Goal: Ask a question: Seek information or help from site administrators or community

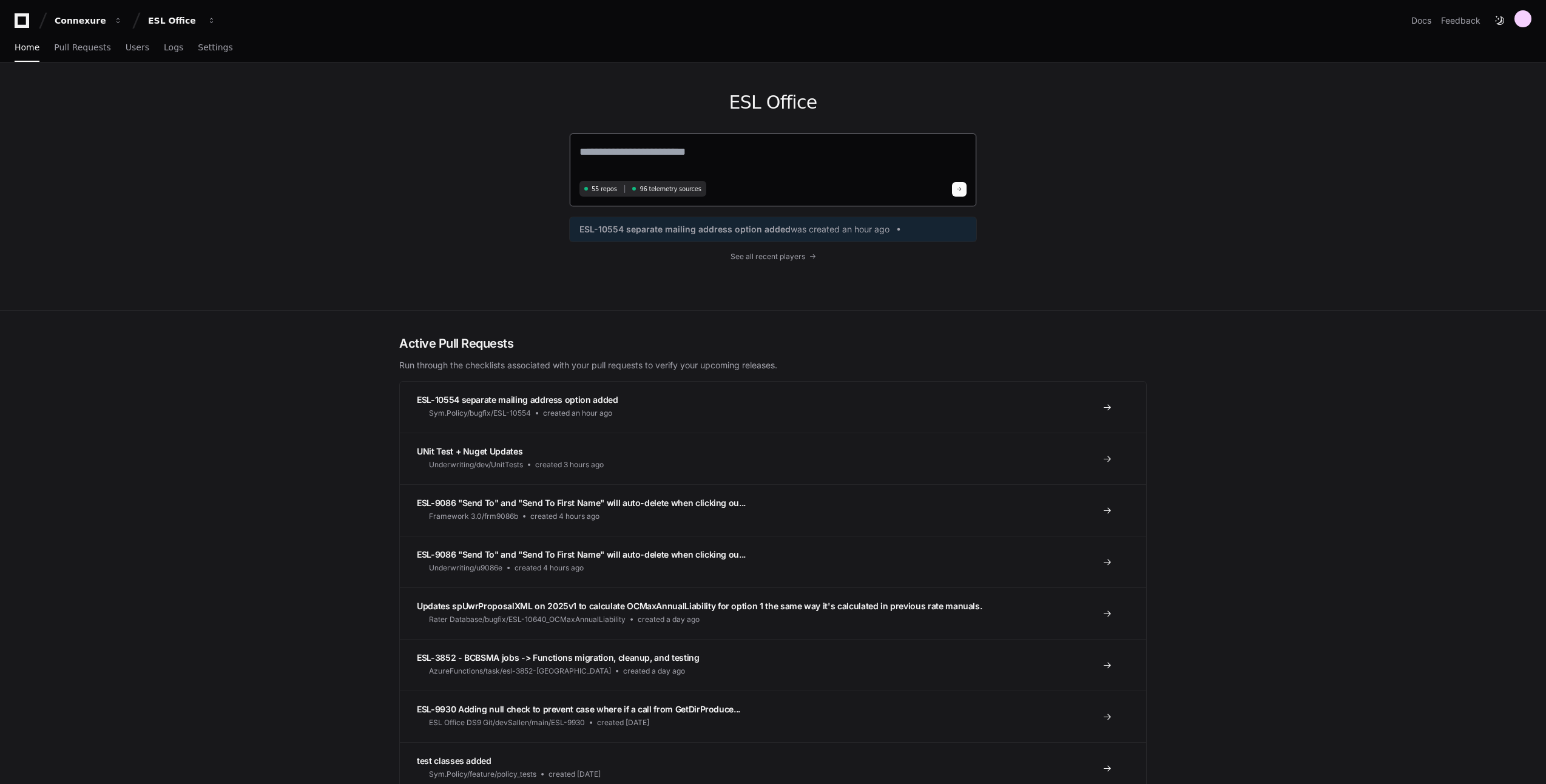
click at [819, 148] on textarea at bounding box center [773, 160] width 387 height 34
type textarea "**********"
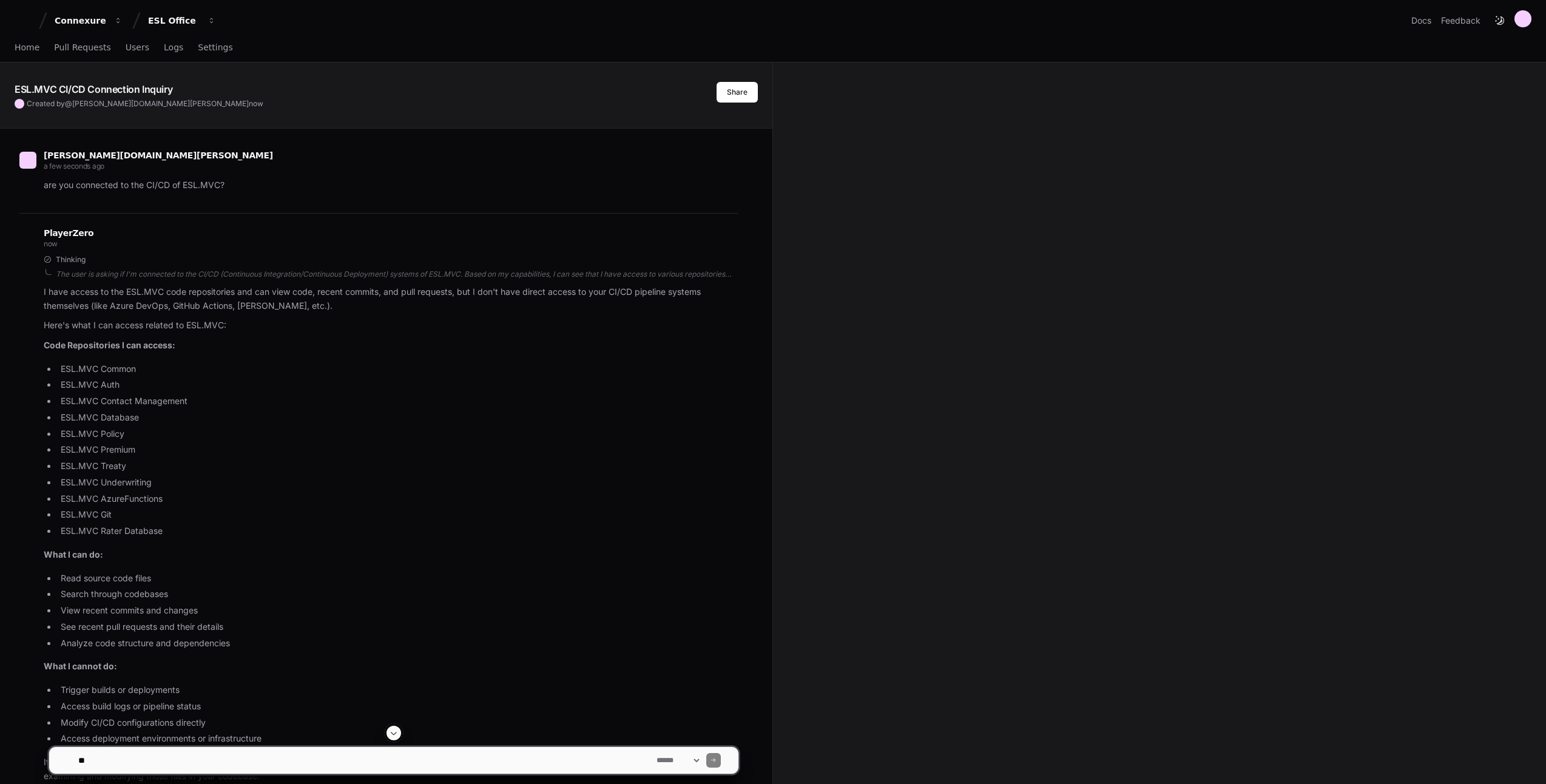
scroll to position [182, 0]
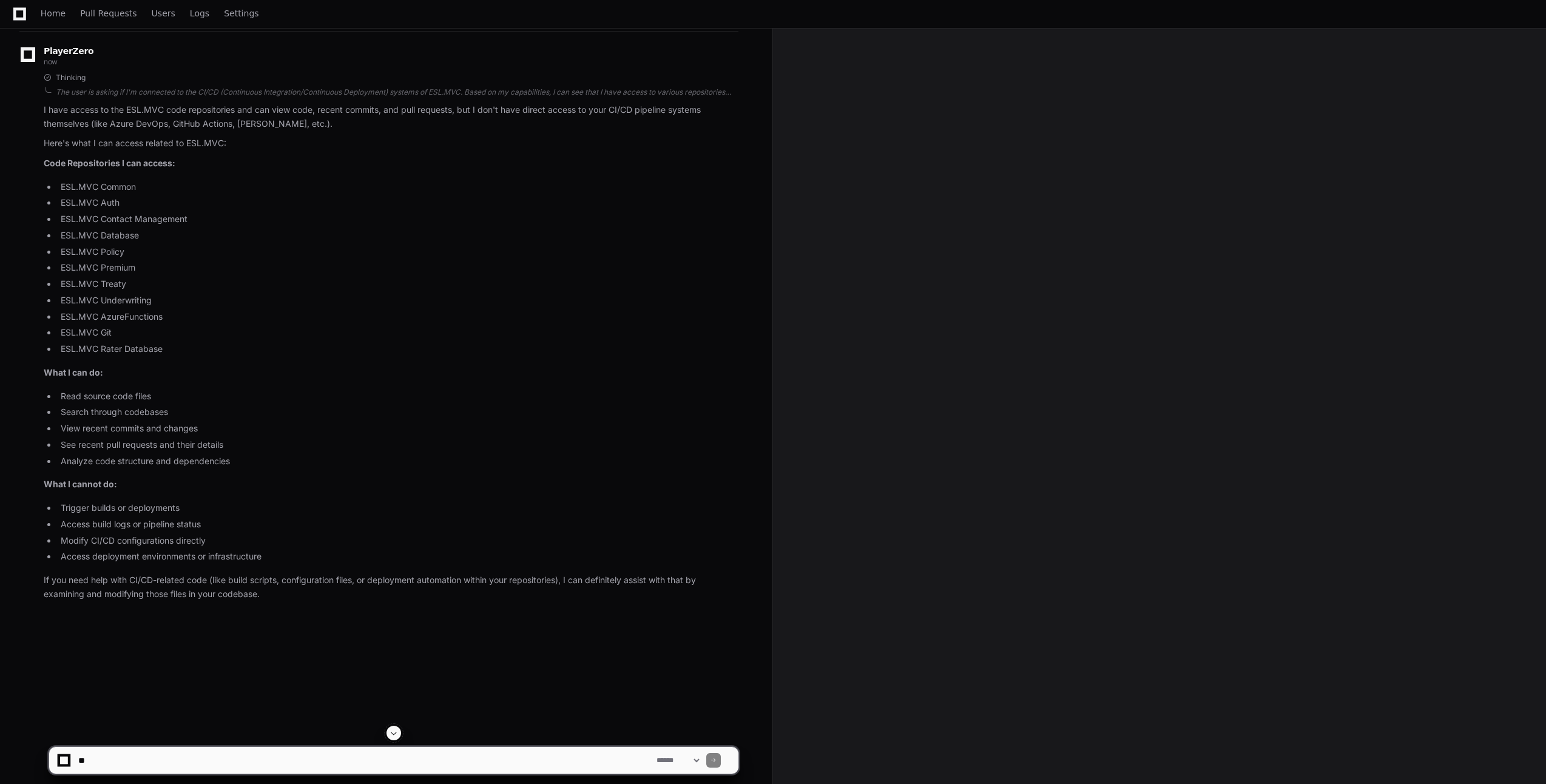
click at [226, 757] on textarea at bounding box center [365, 760] width 578 height 27
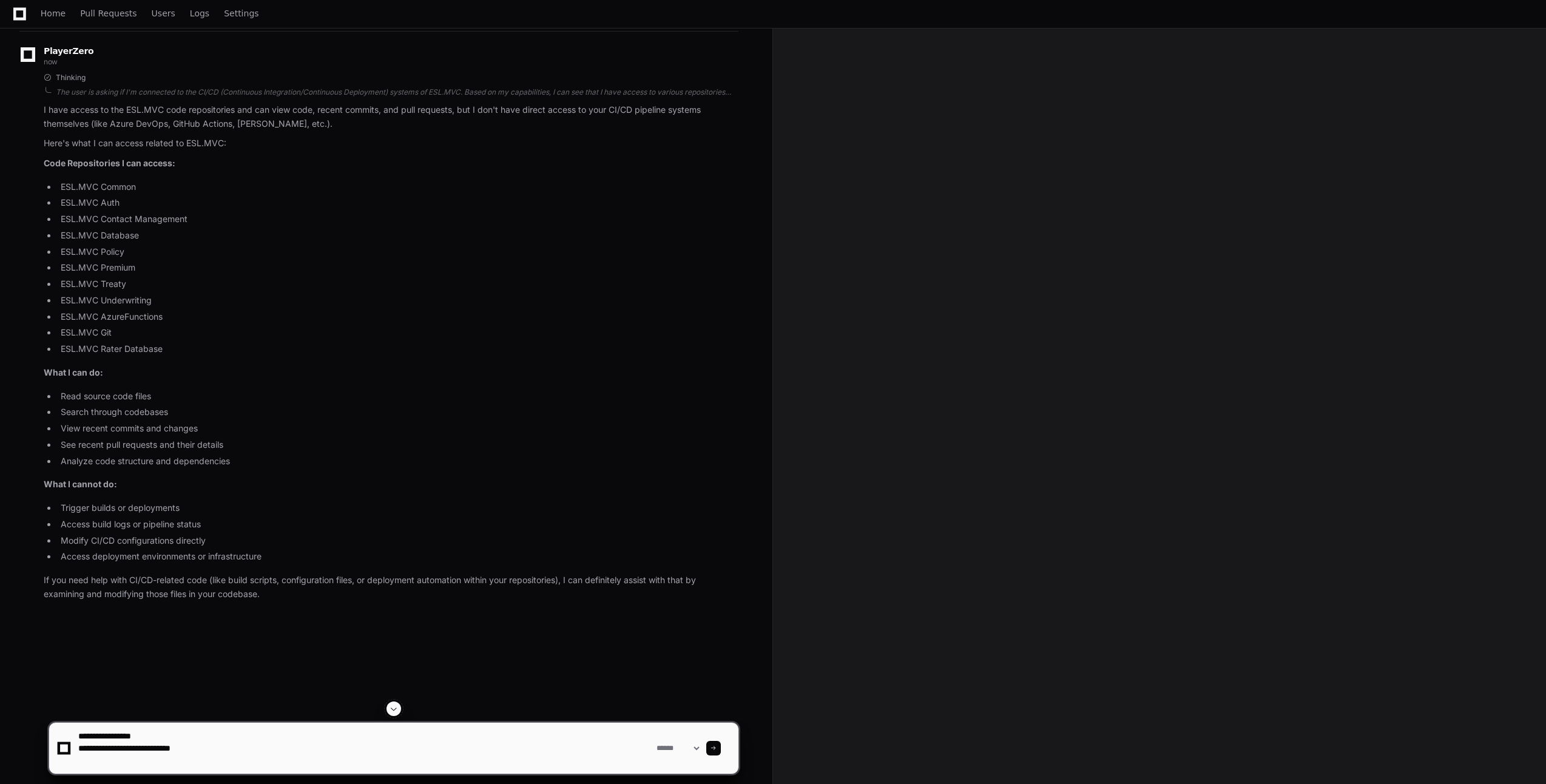
paste textarea "**********"
type textarea "**********"
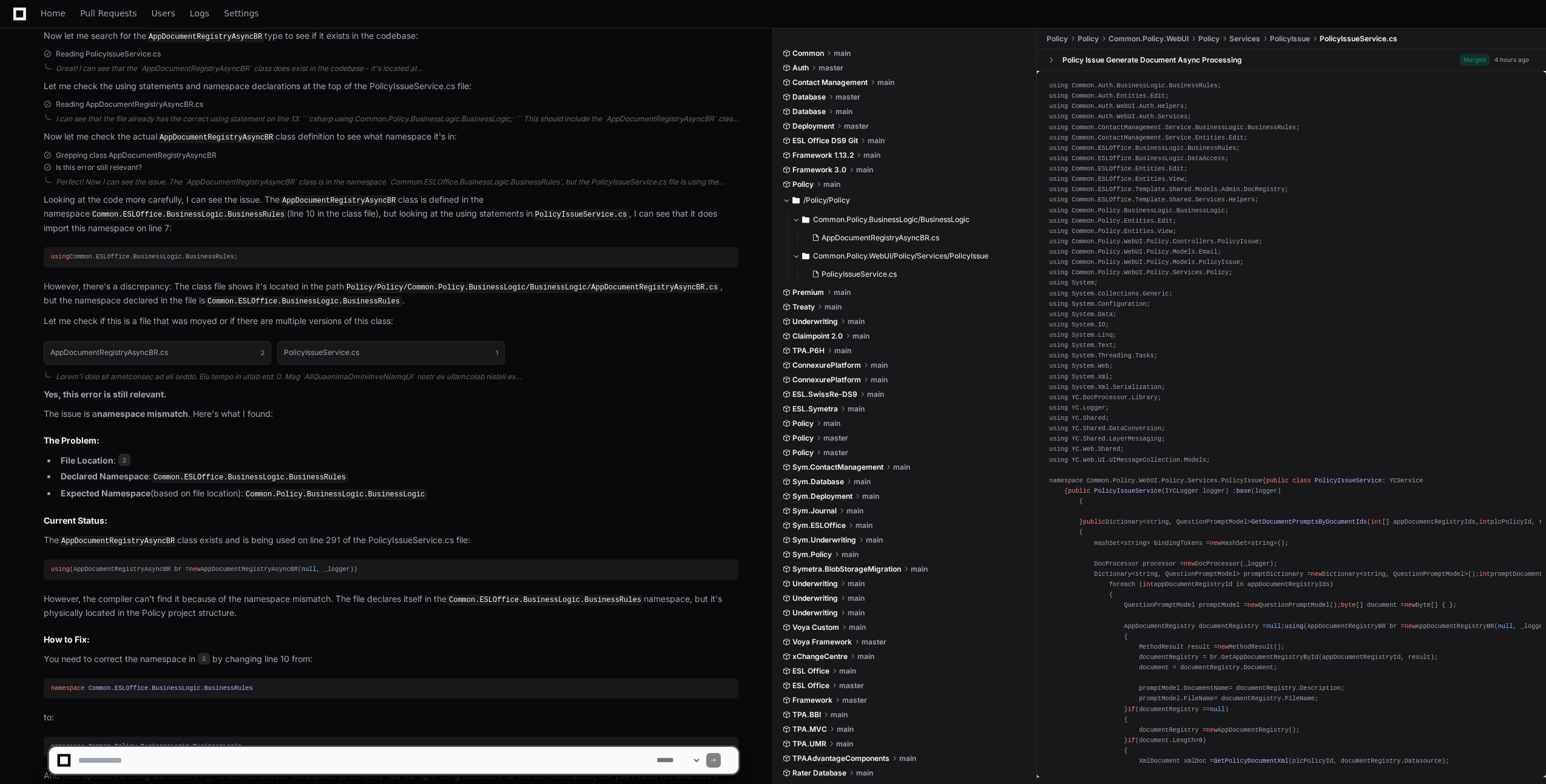
scroll to position [1220, 0]
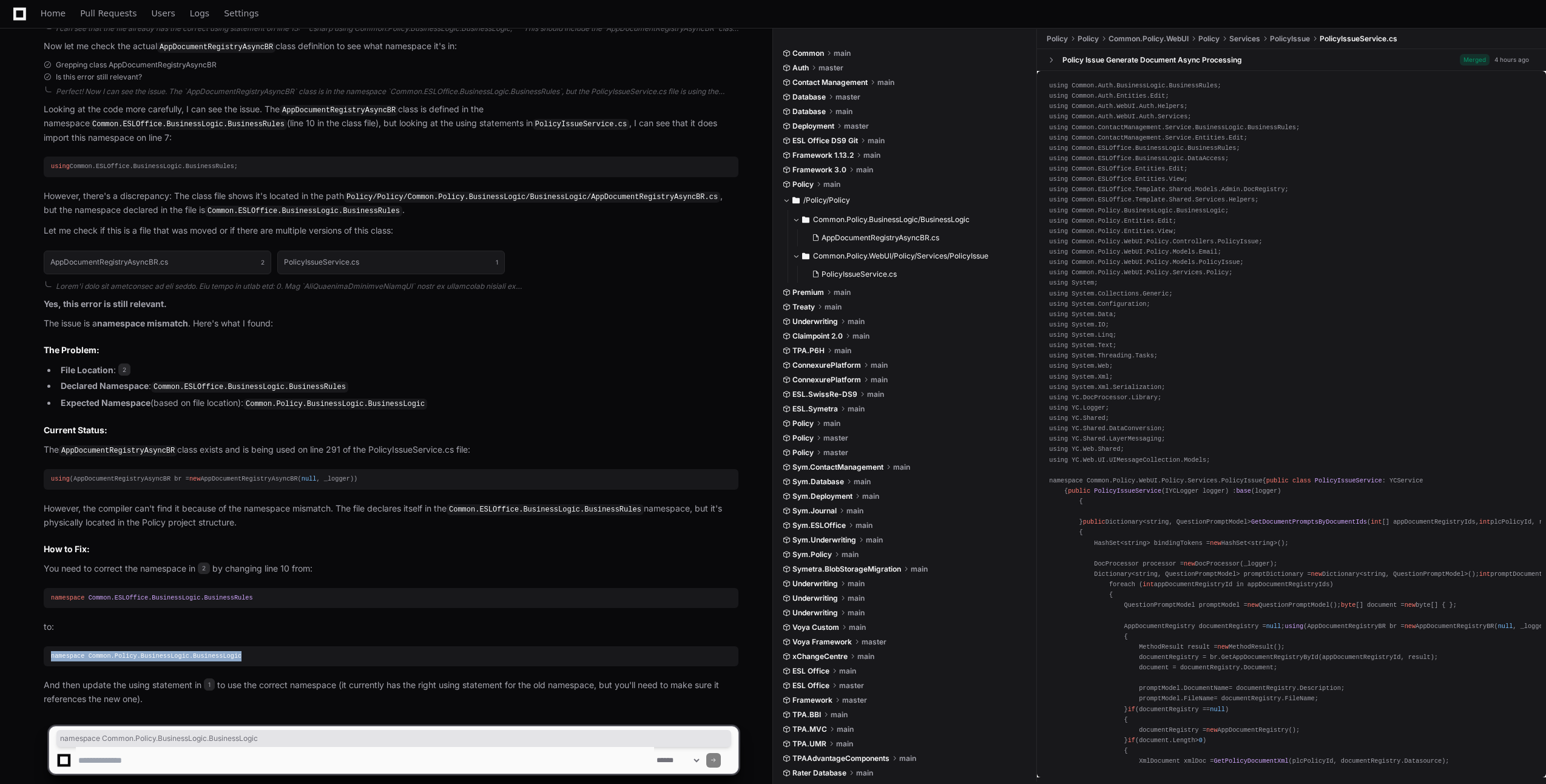
drag, startPoint x: 233, startPoint y: 641, endPoint x: 49, endPoint y: 641, distance: 184.0
click at [49, 647] on pre "namespace Common.Policy.BusinessLogic.BusinessLogic" at bounding box center [392, 657] width 695 height 20
copy div "namespace Common.Policy.BusinessLogic.BusinessLogic"
click at [253, 753] on textarea at bounding box center [365, 760] width 578 height 27
click at [259, 766] on textarea at bounding box center [365, 760] width 578 height 27
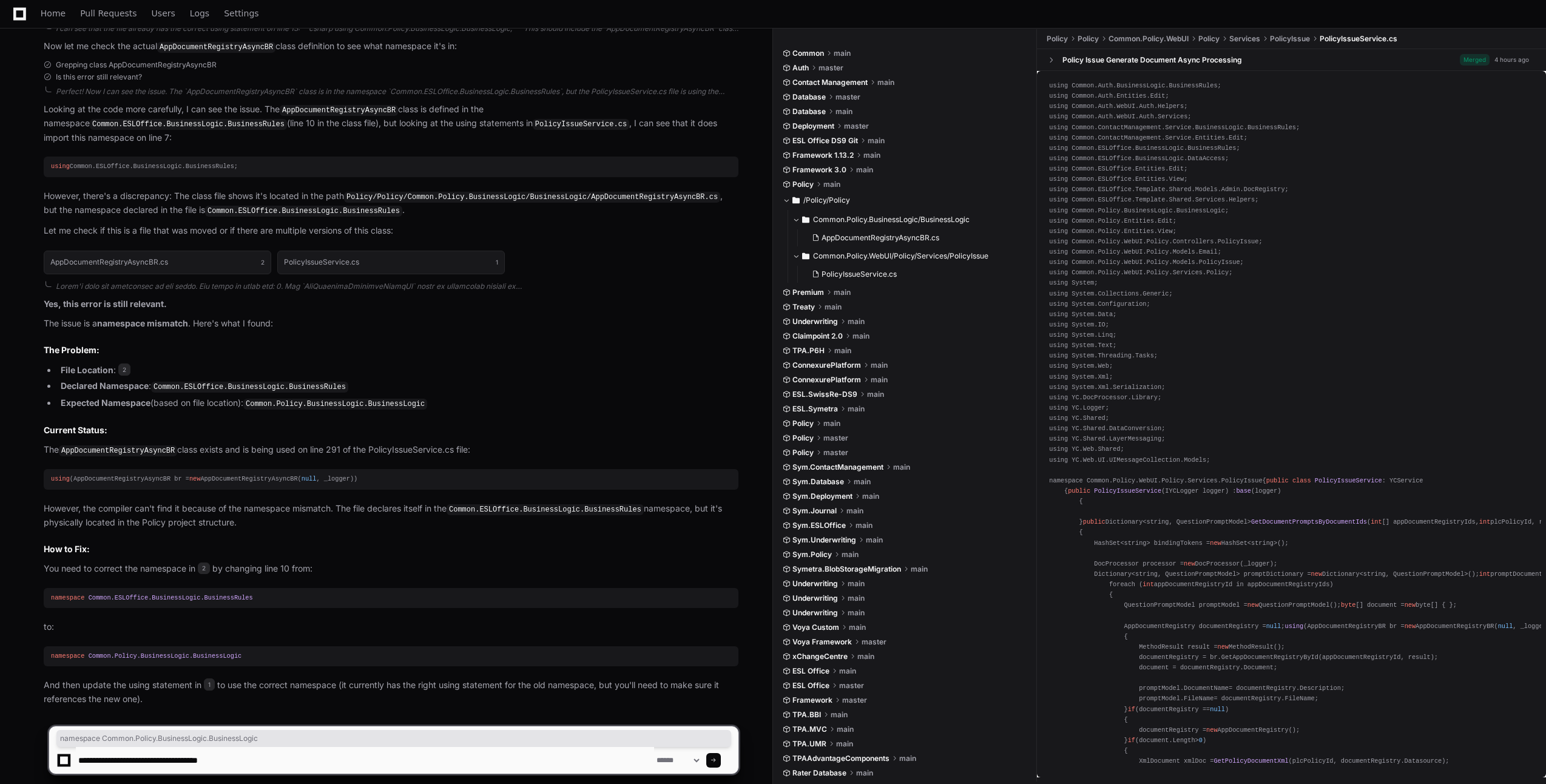
paste textarea "**********"
type textarea "**********"
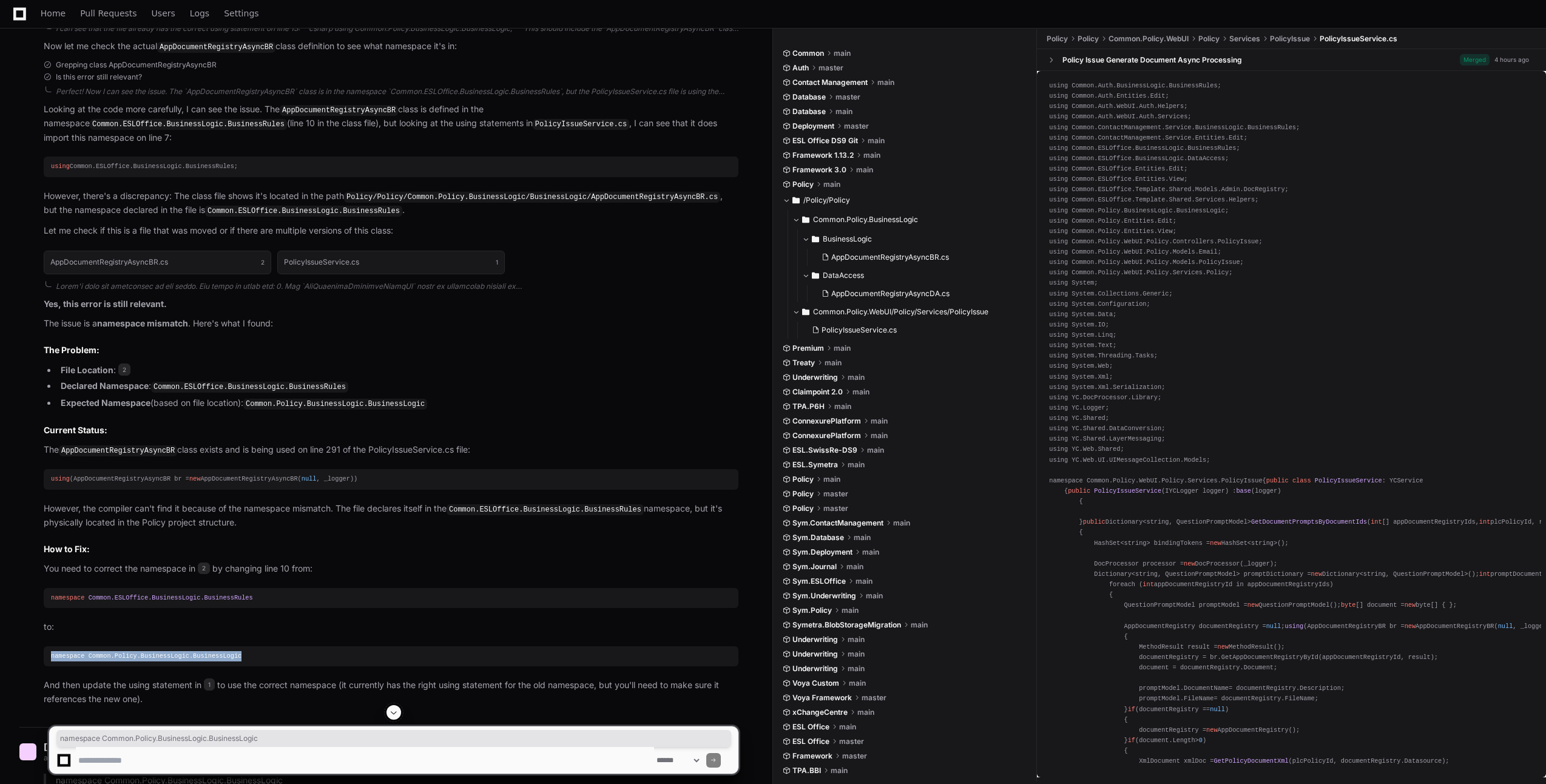
drag, startPoint x: 248, startPoint y: 642, endPoint x: 51, endPoint y: 637, distance: 197.1
click at [51, 651] on div "namespace Common.Policy.BusinessLogic.BusinessLogic" at bounding box center [391, 656] width 681 height 10
copy div "namespace Common.Policy.BusinessLogic.BusinessLogic"
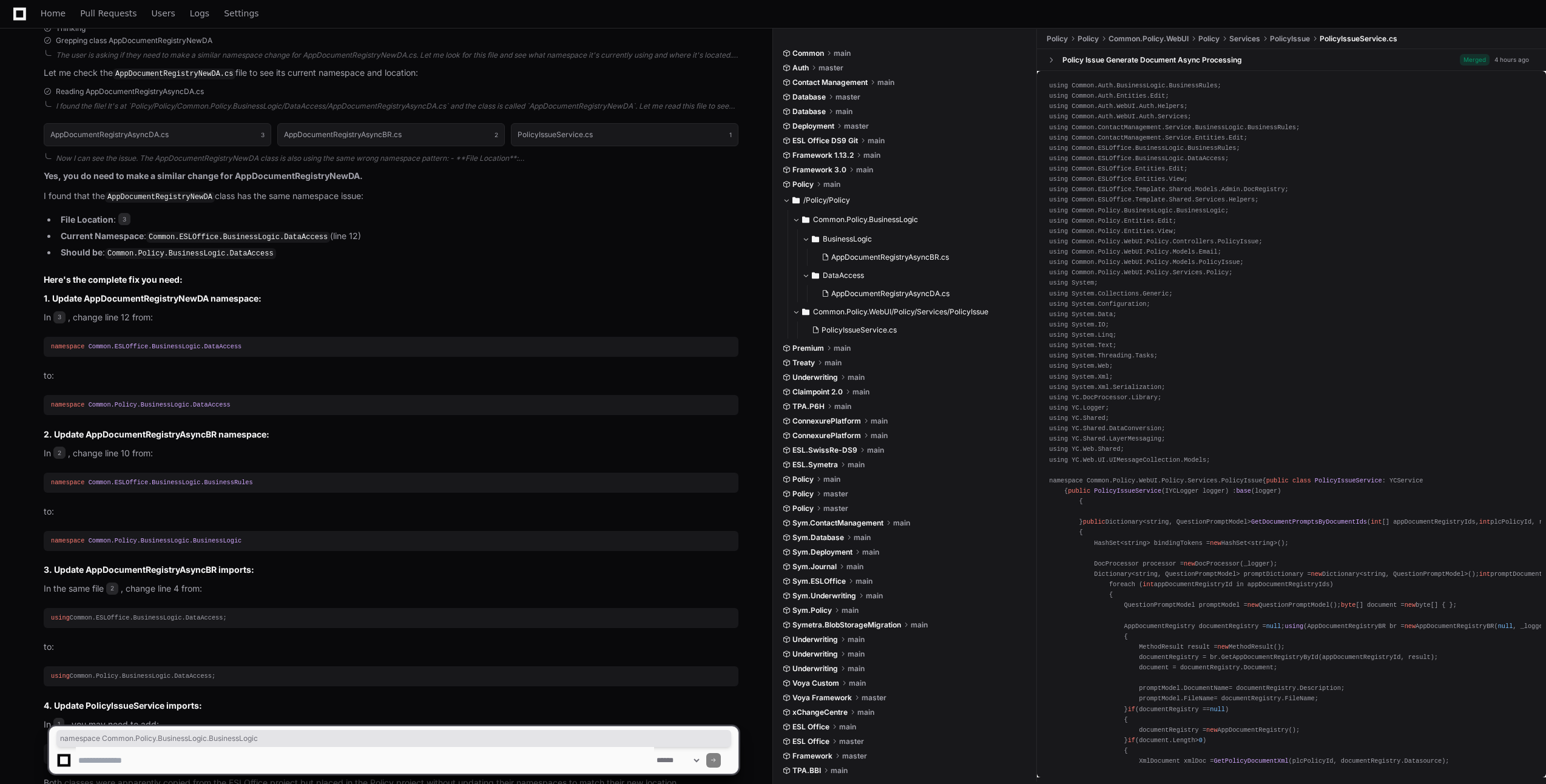
scroll to position [2151, 0]
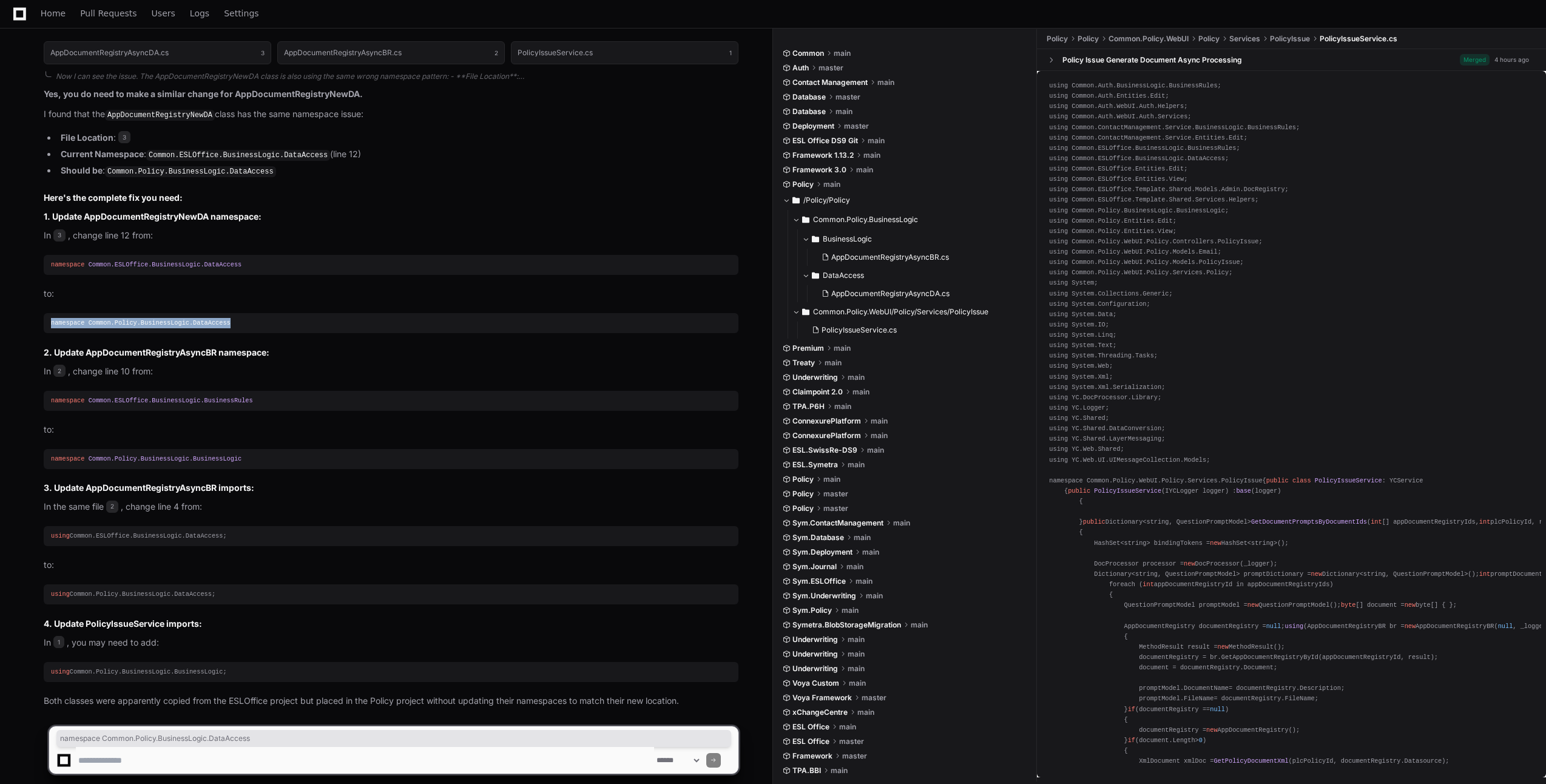
drag, startPoint x: 247, startPoint y: 306, endPoint x: 50, endPoint y: 304, distance: 197.0
click at [50, 313] on pre "namespace Common.Policy.BusinessLogic.DataAccess" at bounding box center [392, 323] width 695 height 20
copy div "namespace Common.Policy.BusinessLogic.DataAccess"
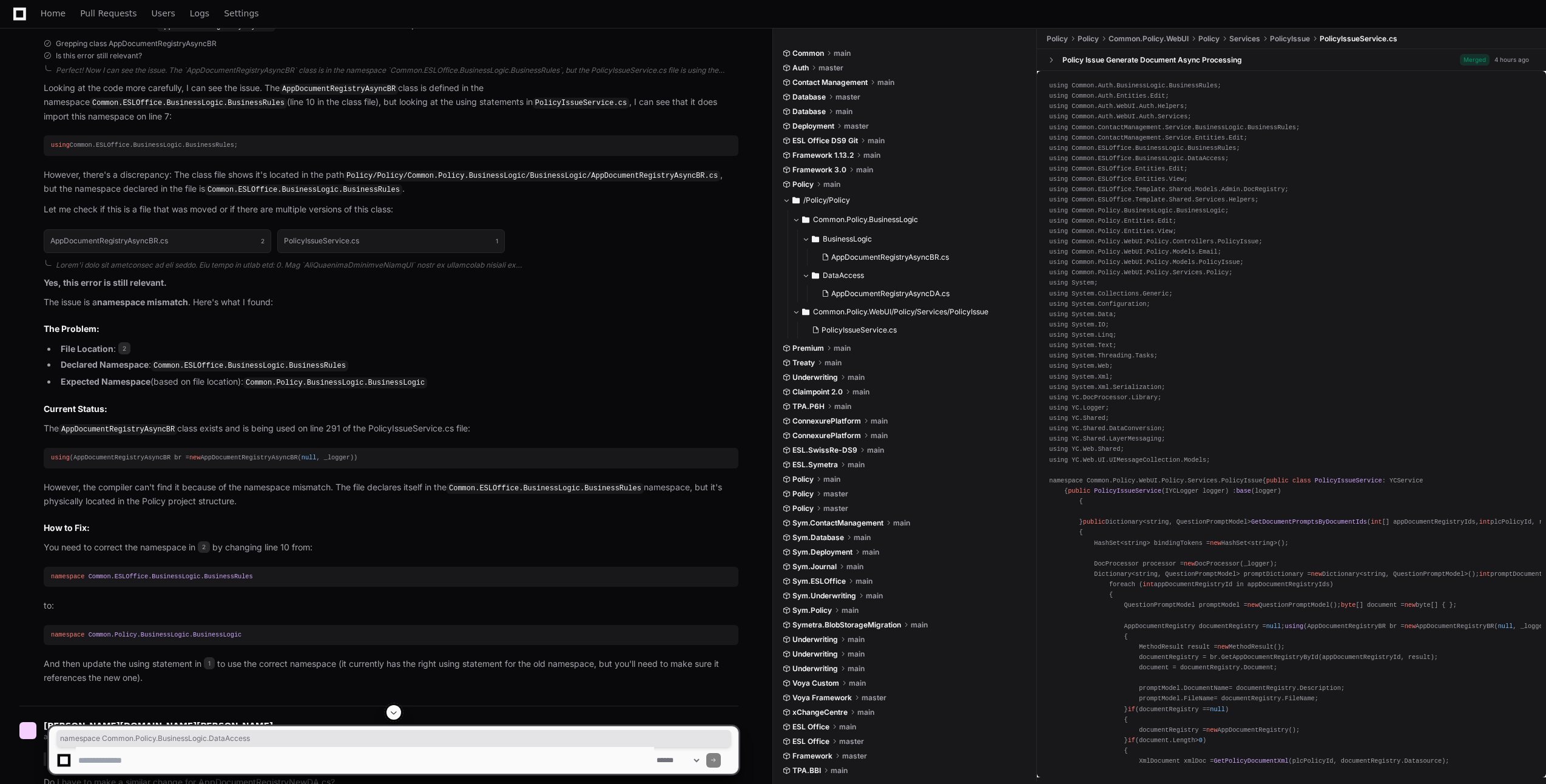
scroll to position [998, 0]
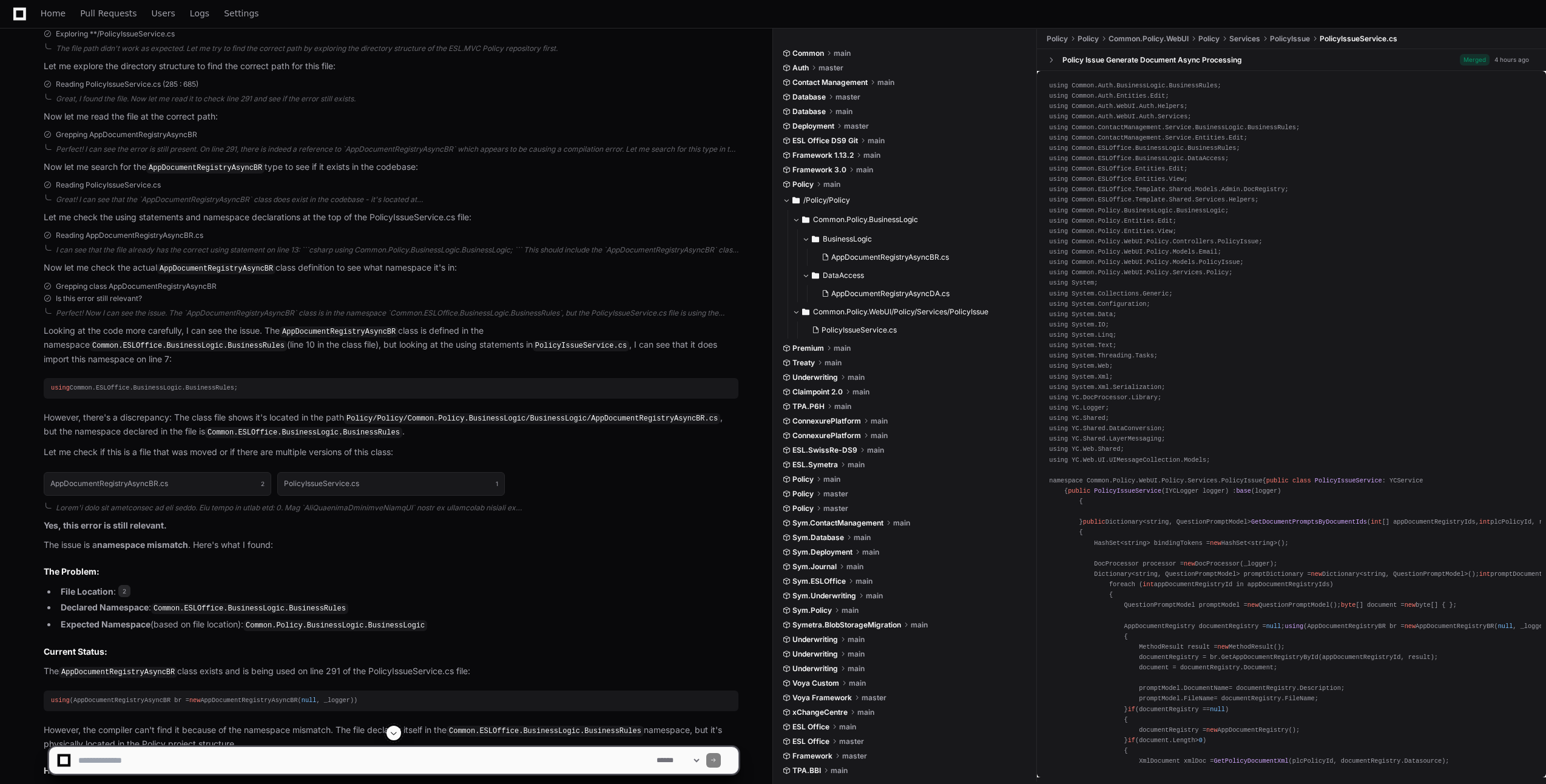
click at [390, 425] on article "Looking at the code more carefully, I can see the issue. The AppDocumentRegistr…" at bounding box center [392, 392] width 695 height 136
drag, startPoint x: 348, startPoint y: 402, endPoint x: 284, endPoint y: 409, distance: 64.4
click at [286, 411] on p "However, there's a discrepancy: The class file shows it's located in the path P…" at bounding box center [392, 425] width 695 height 29
click at [219, 446] on p "Let me check if this is a file that was moved or if there are multiple versions…" at bounding box center [392, 453] width 695 height 14
click at [218, 446] on p "Let me check if this is a file that was moved or if there are multiple versions…" at bounding box center [392, 453] width 695 height 14
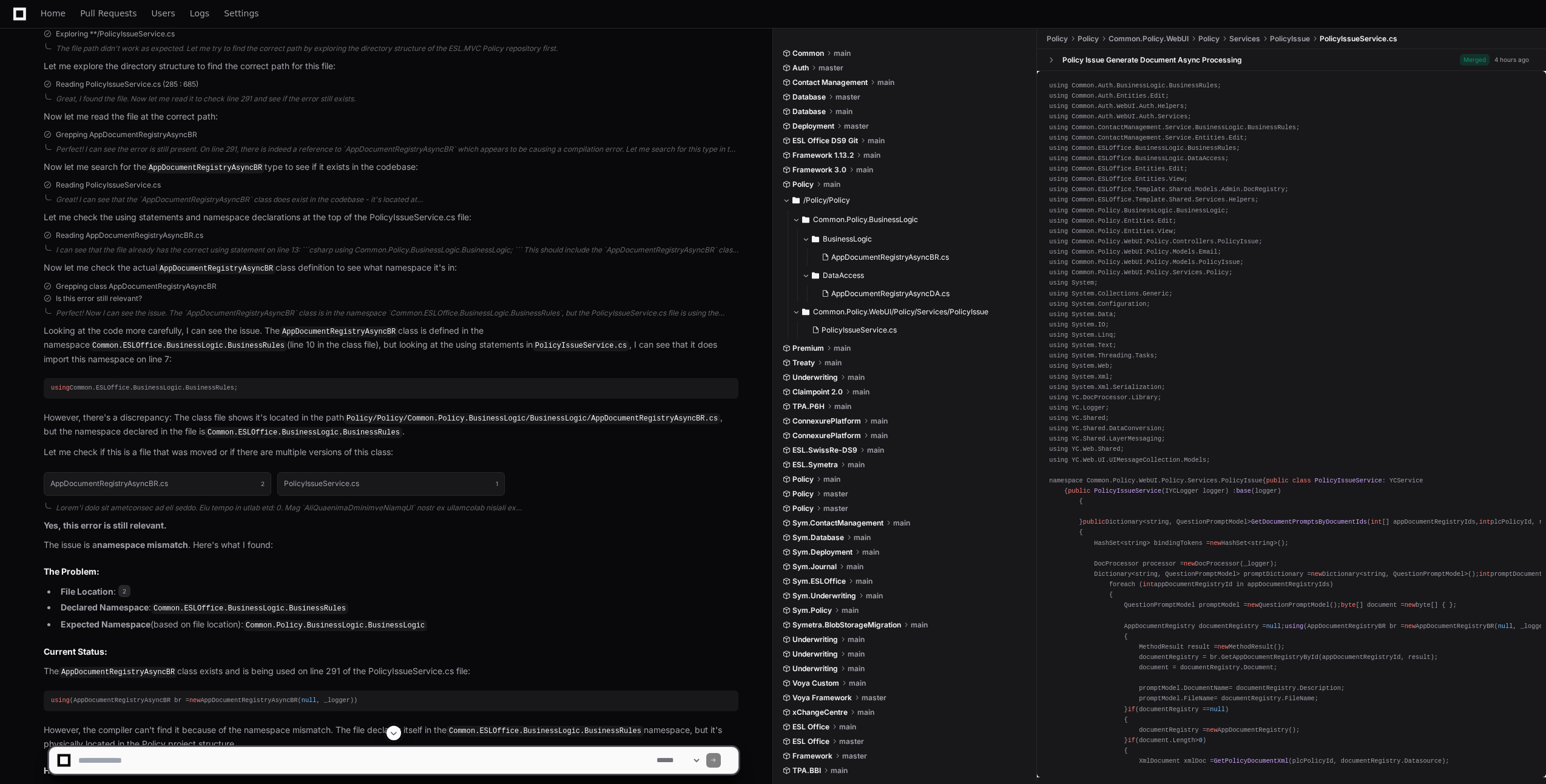
click at [398, 736] on span at bounding box center [393, 732] width 9 height 9
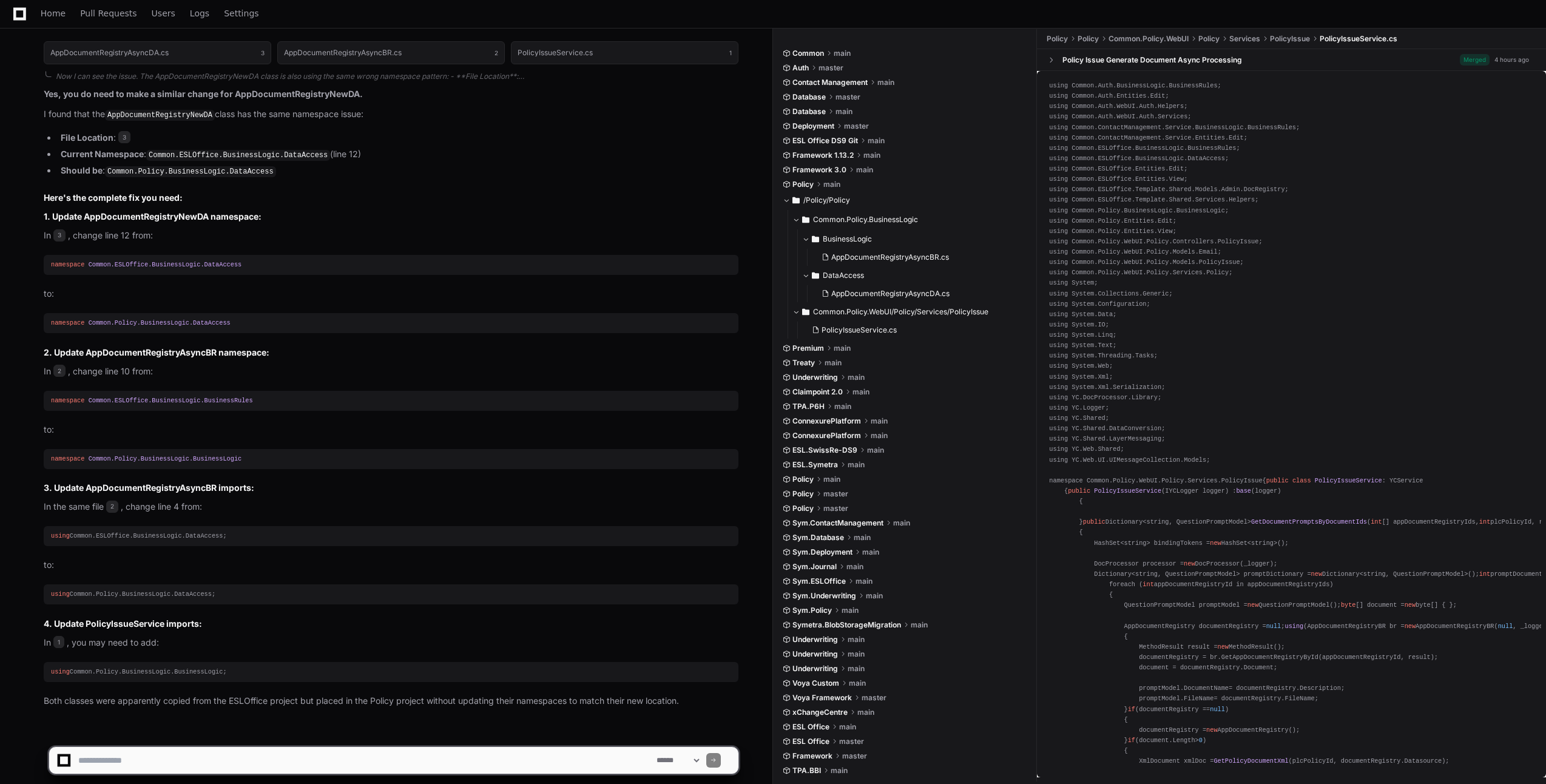
click at [386, 726] on button at bounding box center [393, 732] width 14 height 14
click at [384, 755] on textarea at bounding box center [365, 760] width 578 height 27
type textarea "**********"
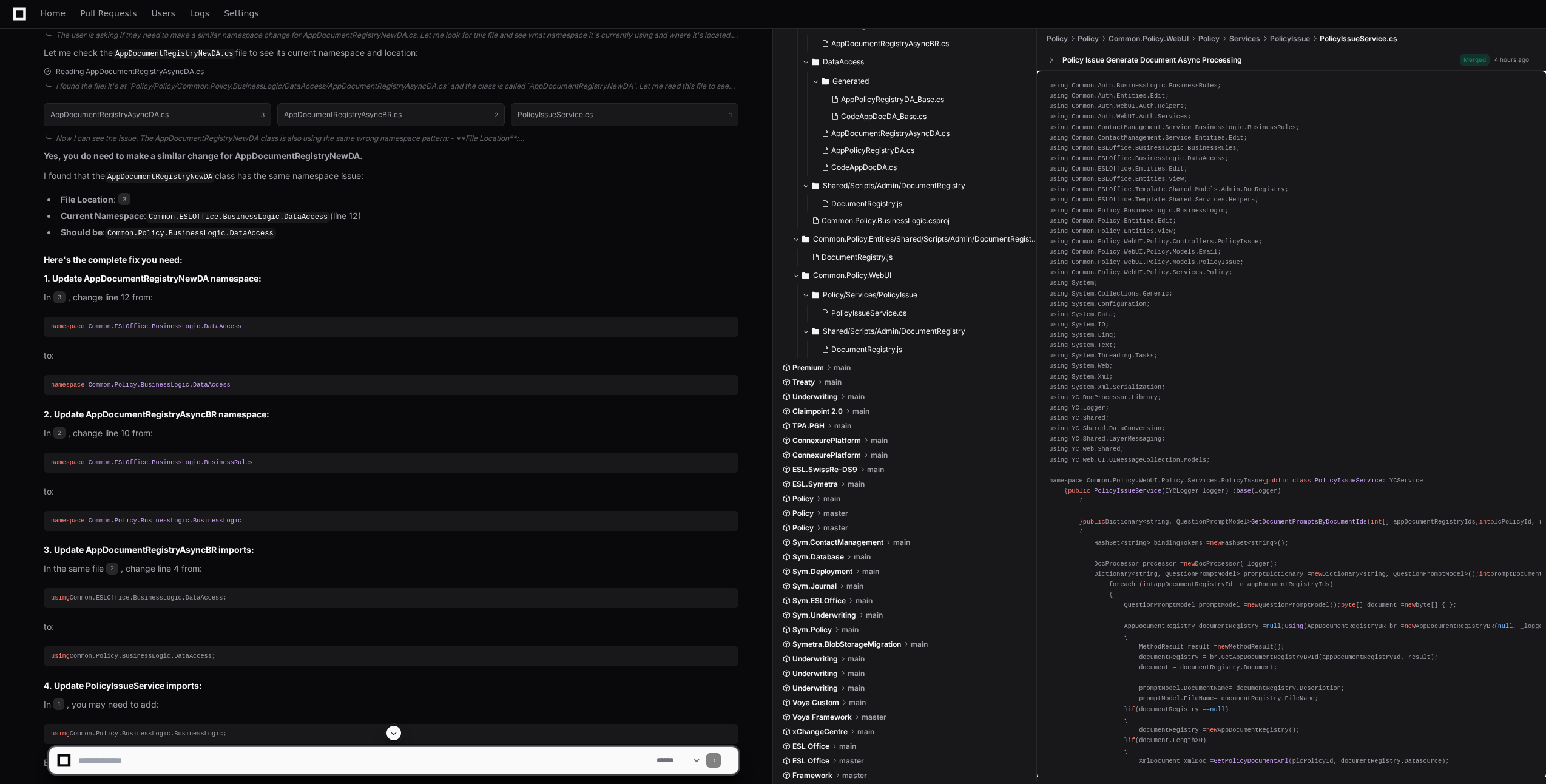
scroll to position [1543, 0]
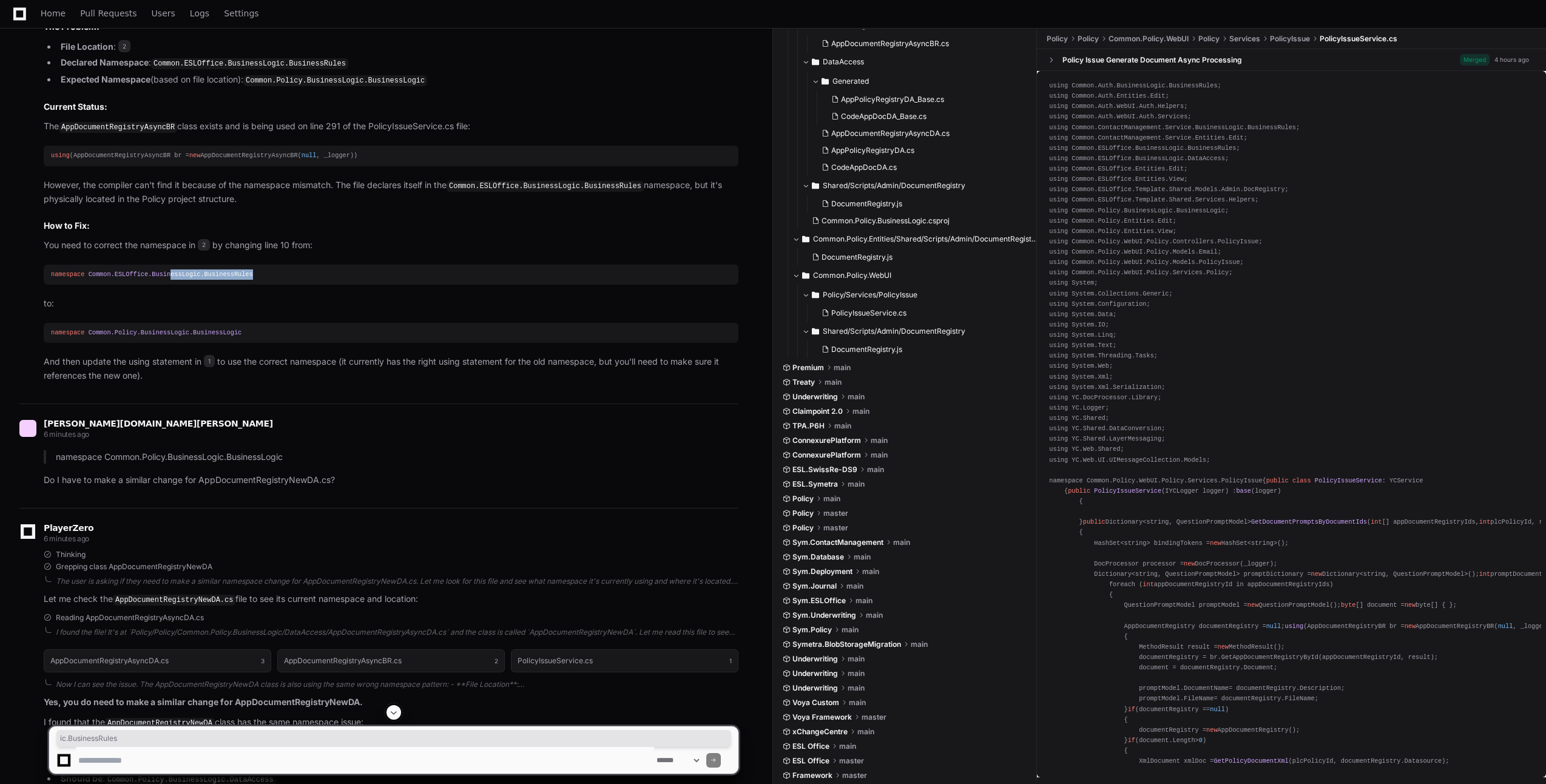
drag, startPoint x: 248, startPoint y: 259, endPoint x: 161, endPoint y: 259, distance: 87.0
click at [161, 270] on div "namespace Common.ESLOffice.BusinessLogic.BusinessRules" at bounding box center [391, 275] width 681 height 10
drag, startPoint x: 161, startPoint y: 259, endPoint x: 85, endPoint y: 315, distance: 94.4
click at [85, 328] on div "namespace Common.Policy.BusinessLogic.BusinessLogic" at bounding box center [391, 333] width 681 height 10
copy span "Common.Policy.BusinessLogic.BusinessLogic"
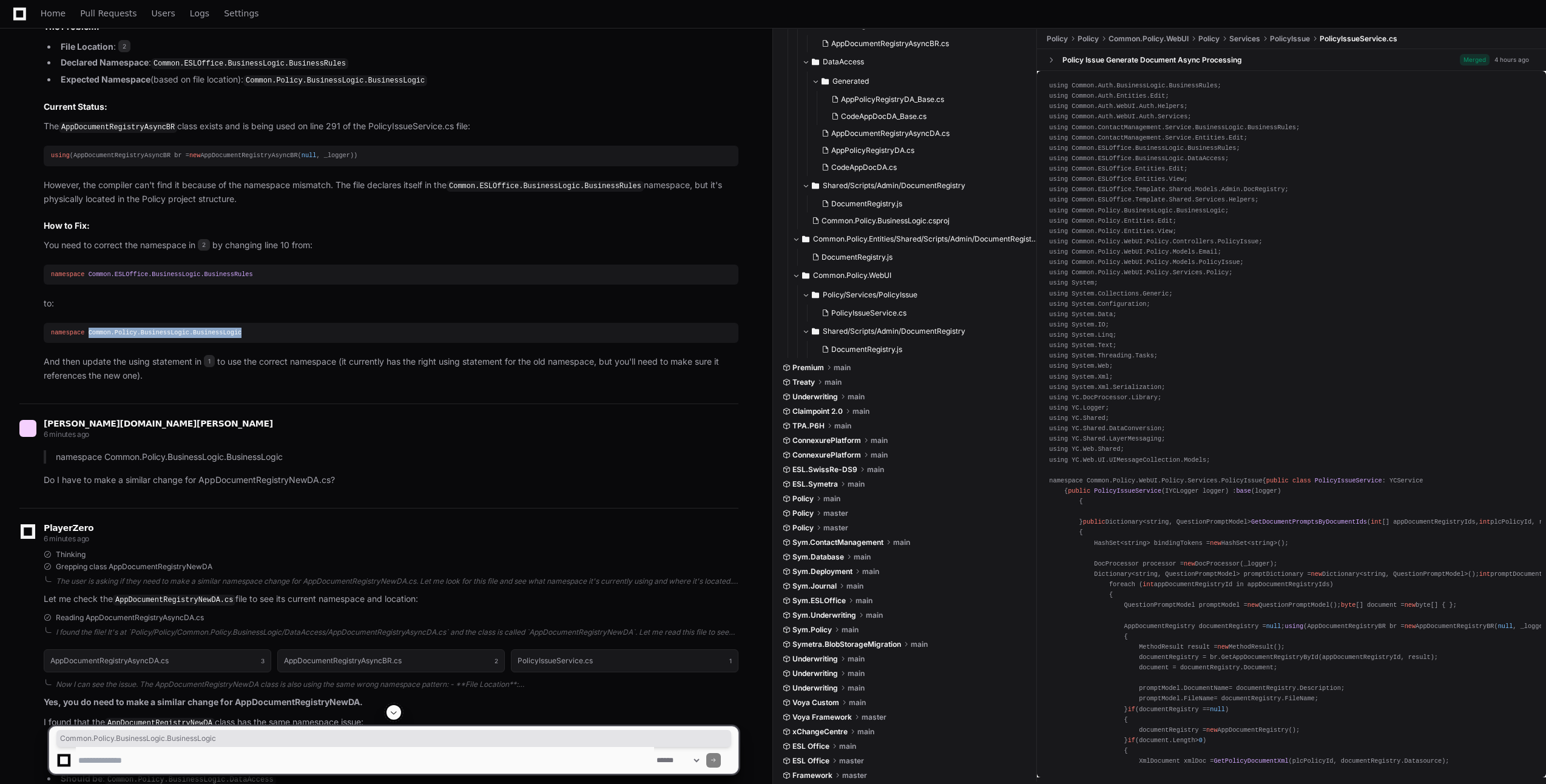
scroll to position [2028, 0]
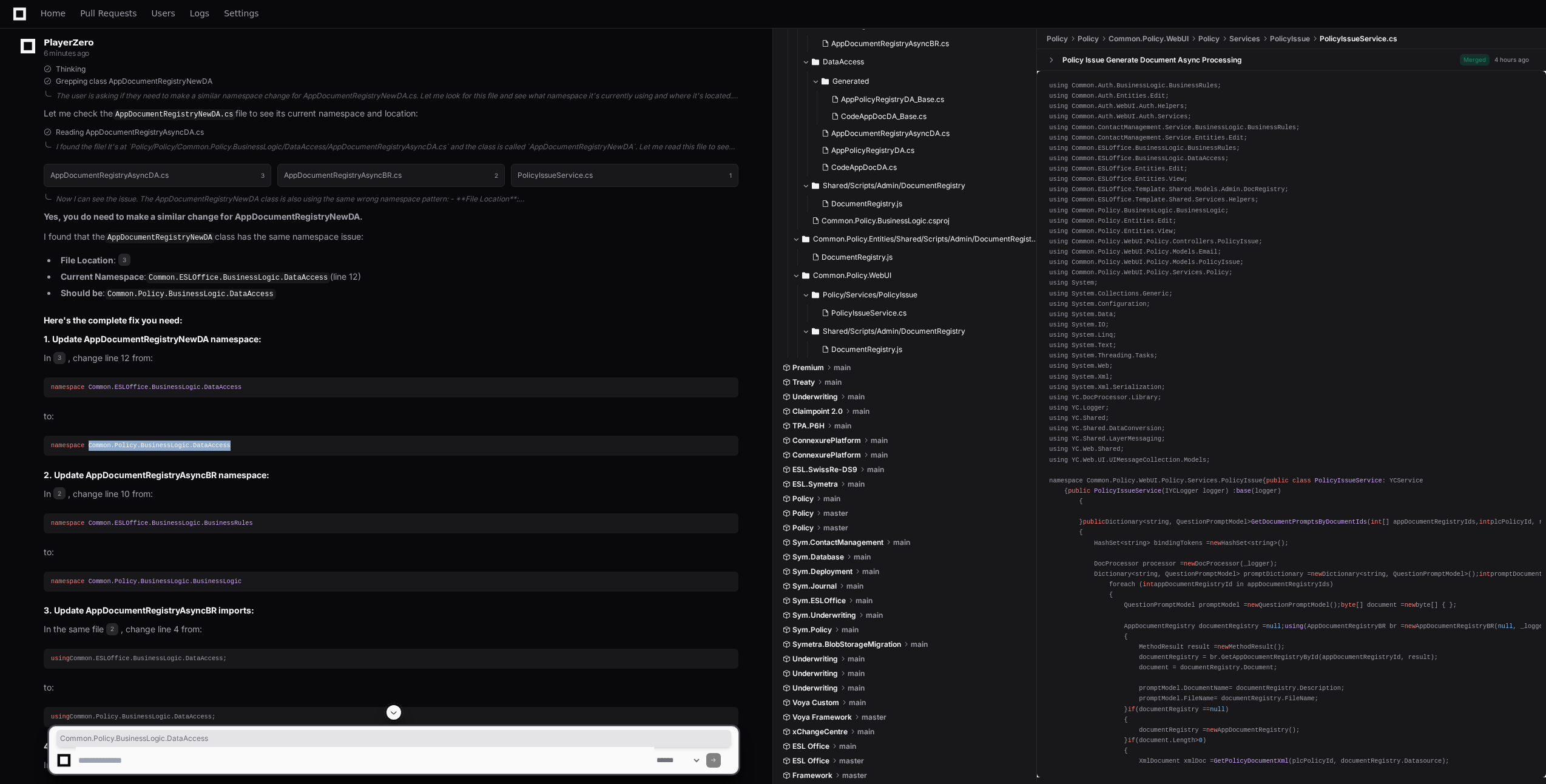
drag, startPoint x: 229, startPoint y: 428, endPoint x: 85, endPoint y: 426, distance: 144.0
click at [85, 441] on div "namespace Common.Policy.BusinessLogic.DataAccess" at bounding box center [391, 446] width 681 height 10
copy span "Common.Policy.BusinessLogic.DataAccess"
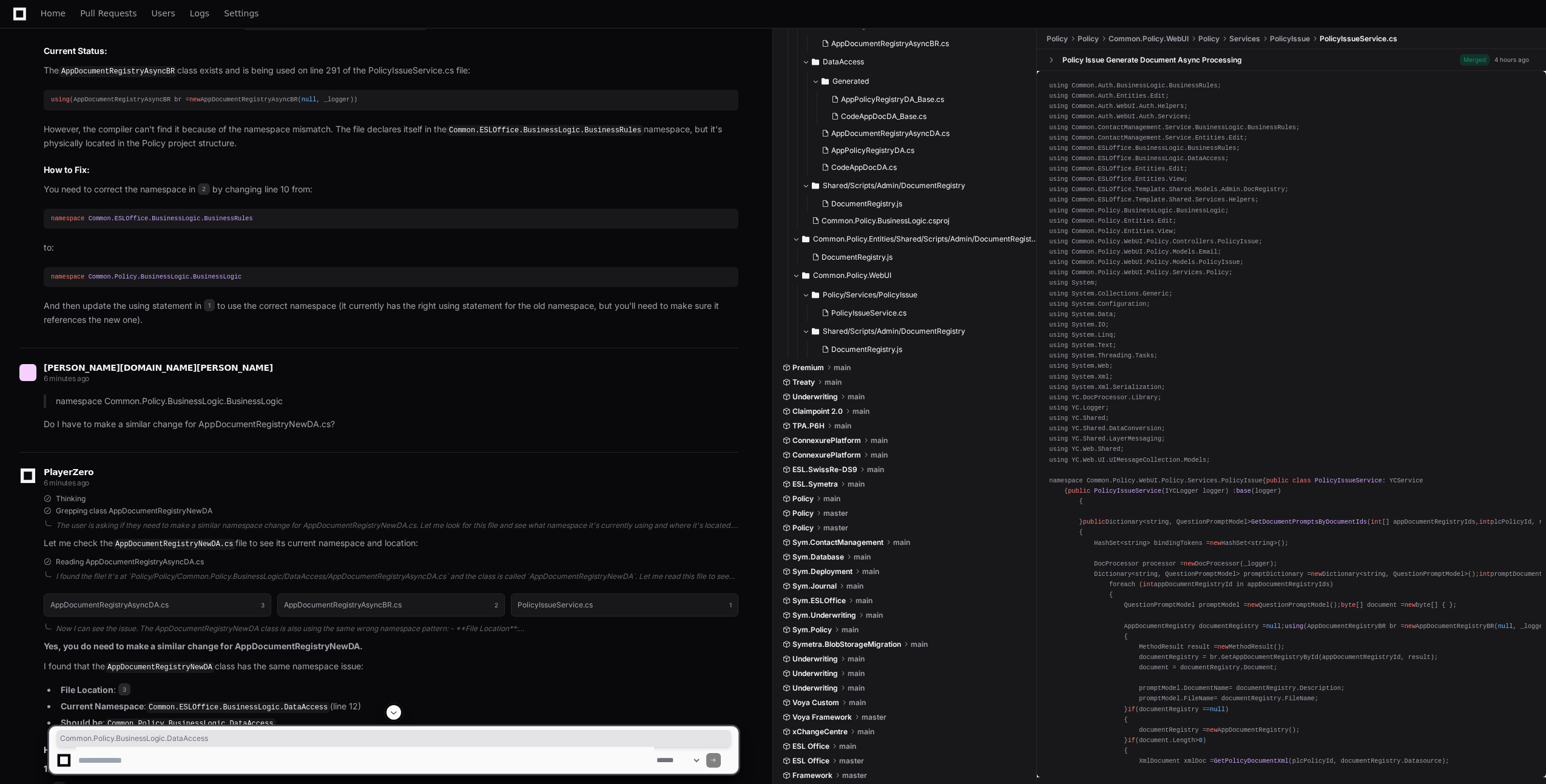
scroll to position [1537, 0]
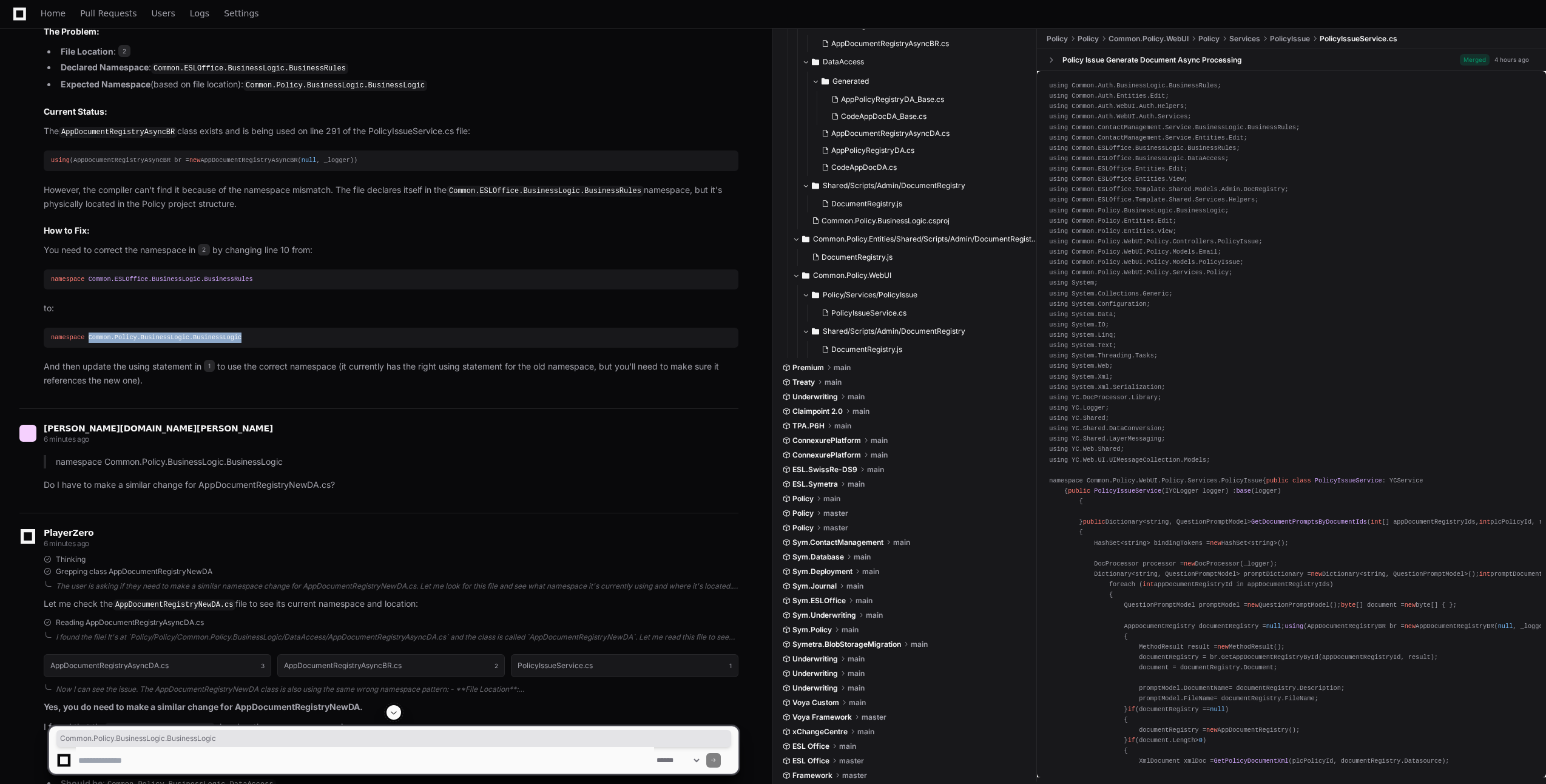
drag, startPoint x: 234, startPoint y: 317, endPoint x: 84, endPoint y: 324, distance: 150.2
click at [84, 332] on div "namespace Common.Policy.BusinessLogic.BusinessLogic" at bounding box center [391, 337] width 681 height 10
copy span "Common.Policy.BusinessLogic.BusinessLogic"
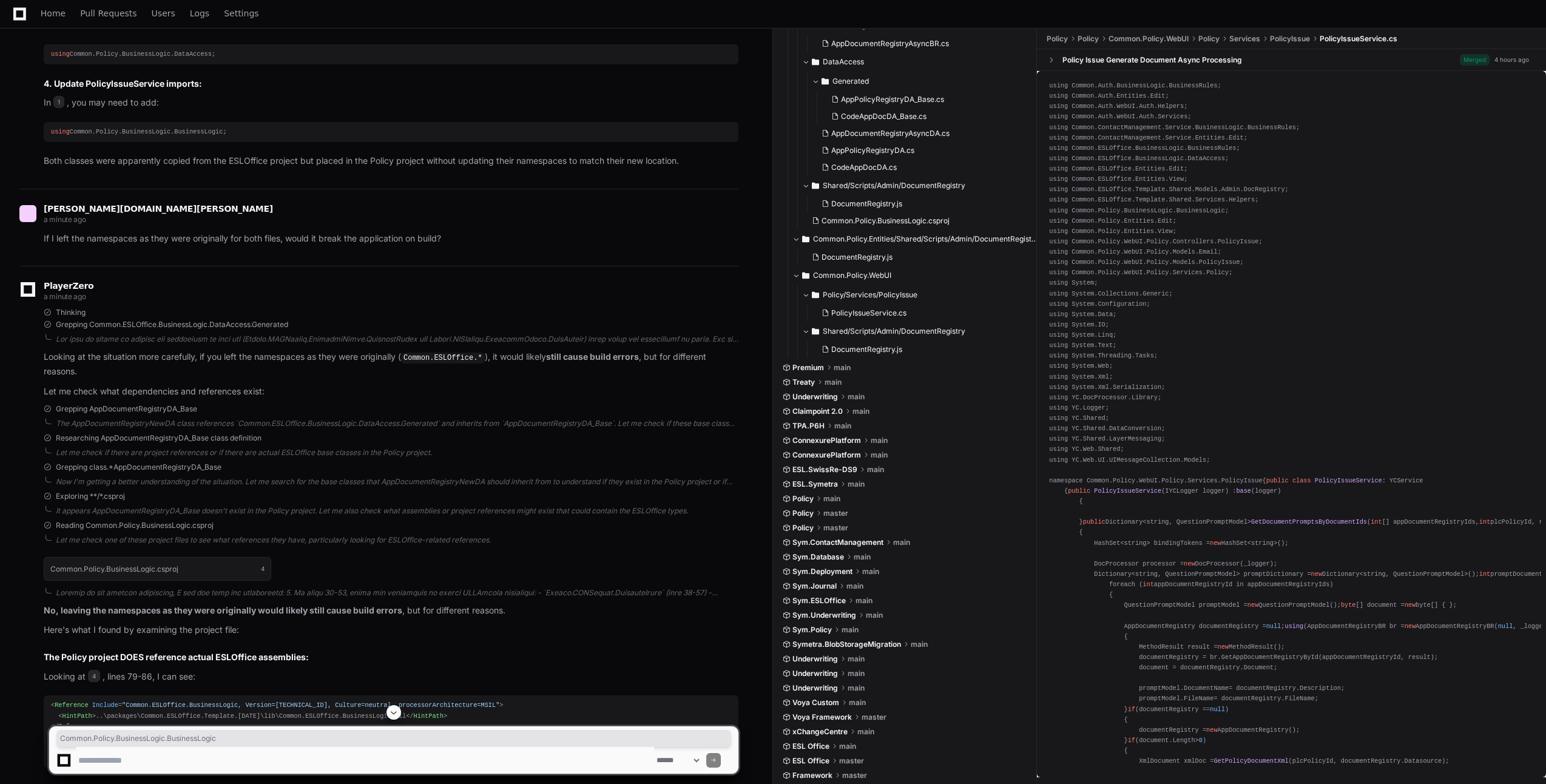
scroll to position [3055, 0]
